Goal: Find specific page/section: Find specific page/section

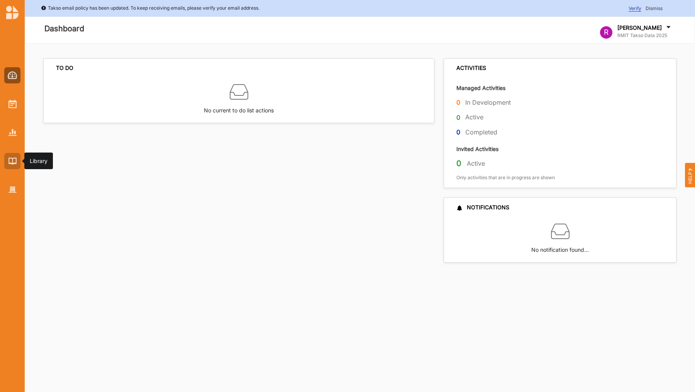
click at [15, 161] on img at bounding box center [12, 161] width 8 height 7
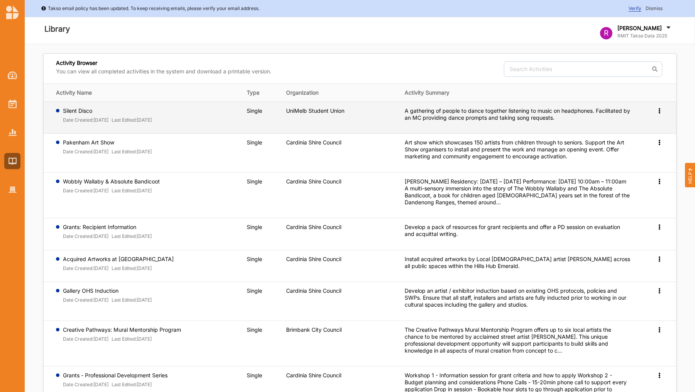
click at [148, 124] on div "Last Edited: 21 Aug 2025" at bounding box center [132, 121] width 40 height 9
click at [305, 120] on td "UniMelb Student Union" at bounding box center [340, 118] width 119 height 32
click at [657, 109] on icon at bounding box center [659, 109] width 7 height 5
click at [648, 120] on span "Preview" at bounding box center [647, 123] width 20 height 7
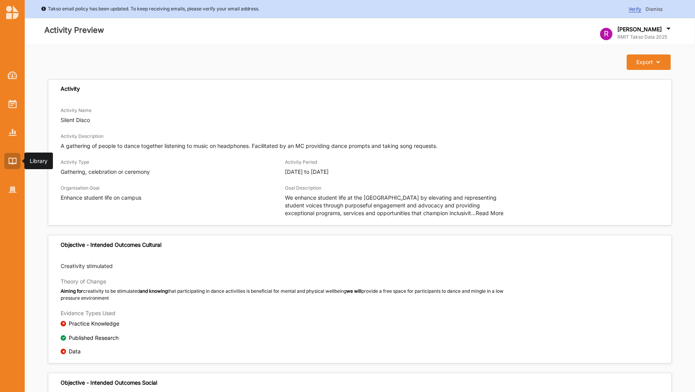
click at [13, 162] on img at bounding box center [12, 161] width 8 height 7
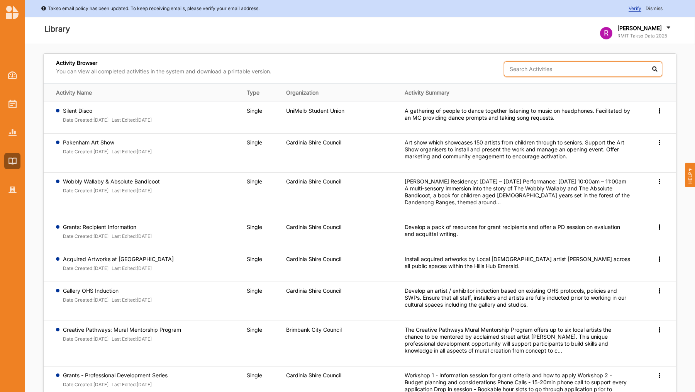
click at [584, 65] on input "text" at bounding box center [583, 68] width 158 height 15
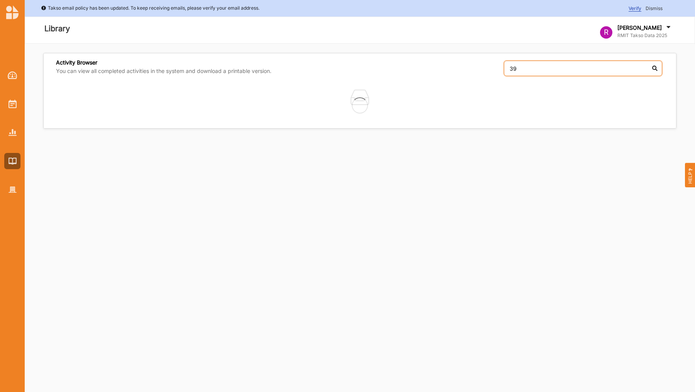
type input "3"
